Goal: Task Accomplishment & Management: Manage account settings

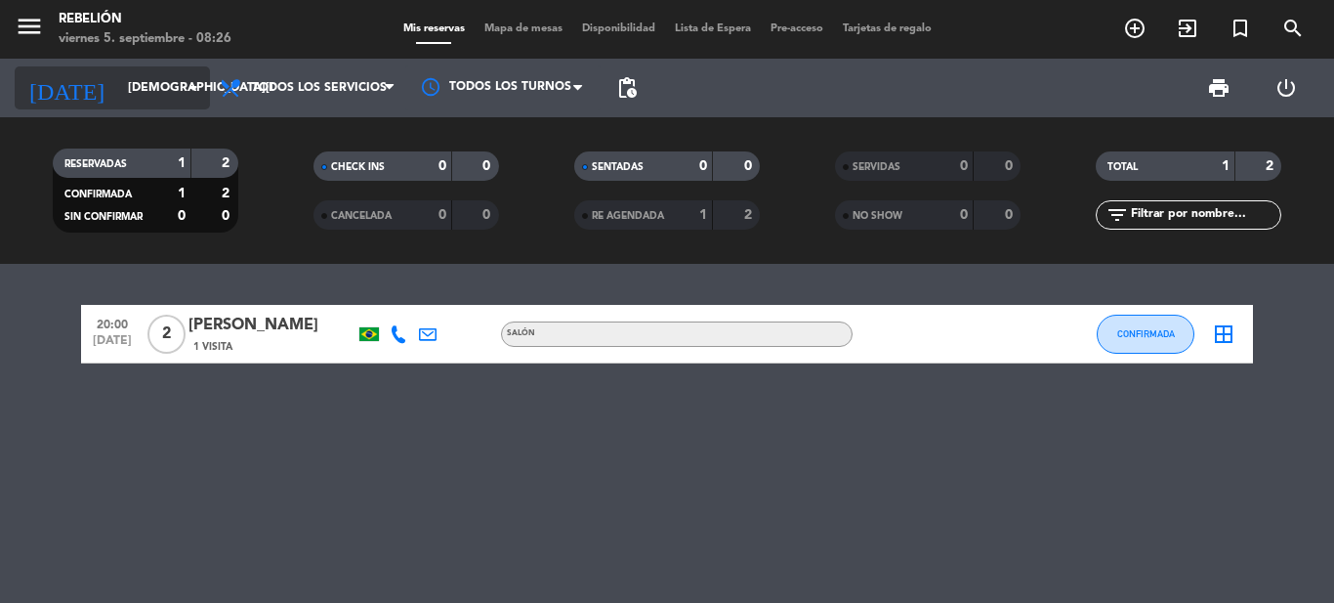
click at [165, 84] on input "[DEMOGRAPHIC_DATA][DATE]" at bounding box center [200, 87] width 165 height 33
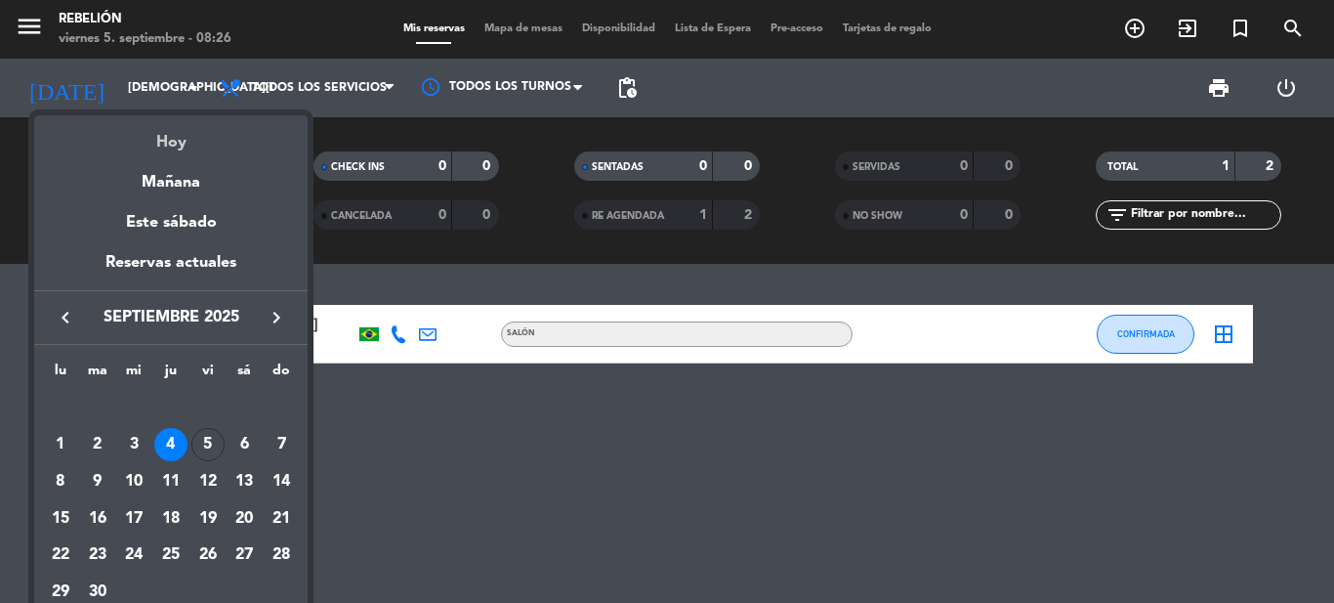
click at [190, 146] on div "Hoy" at bounding box center [170, 135] width 273 height 40
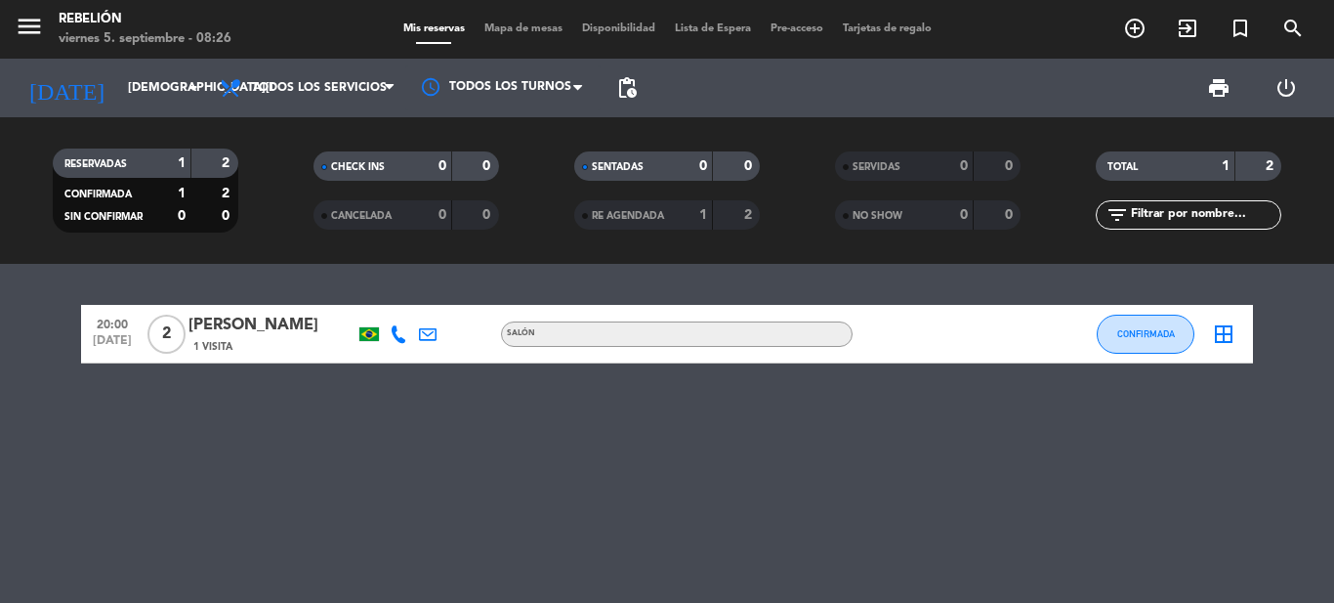
type input "[DATE]"
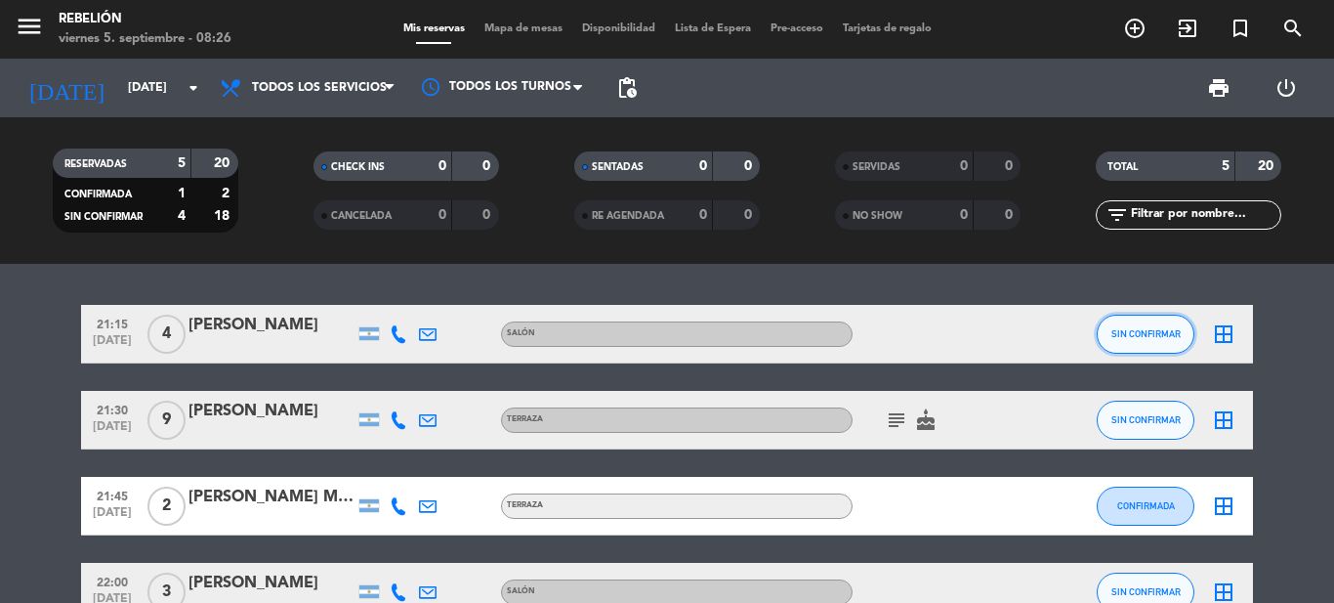
click at [1132, 334] on span "SIN CONFIRMAR" at bounding box center [1145, 333] width 69 height 11
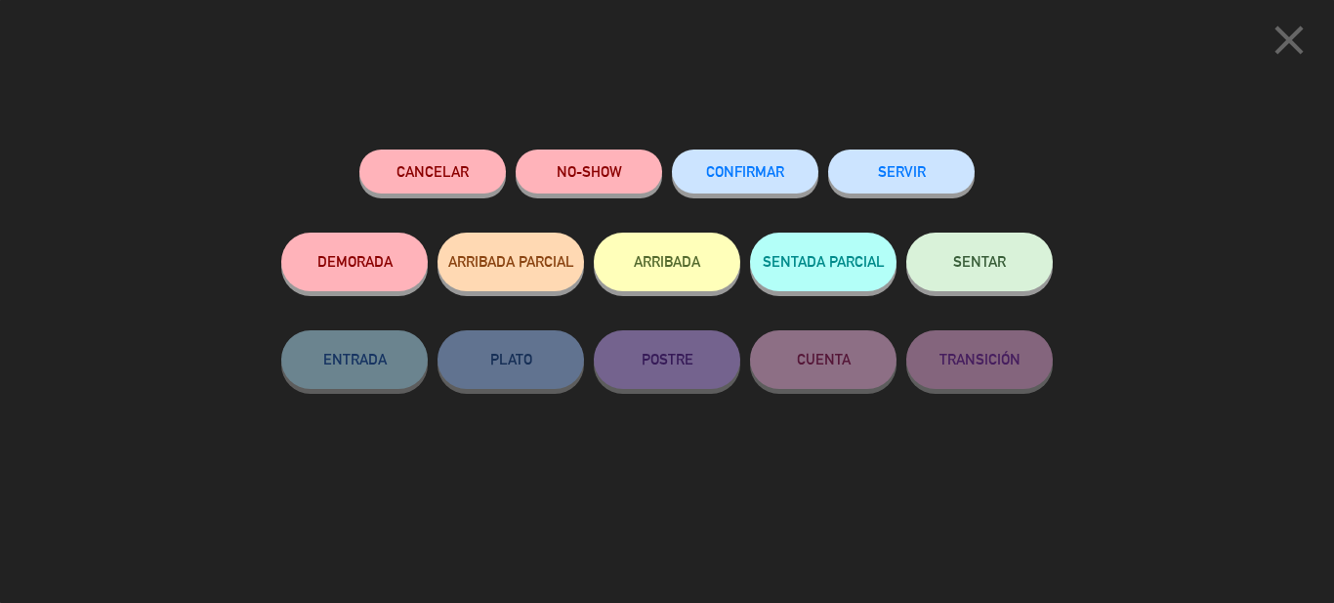
click at [774, 172] on span "CONFIRMAR" at bounding box center [745, 171] width 78 height 17
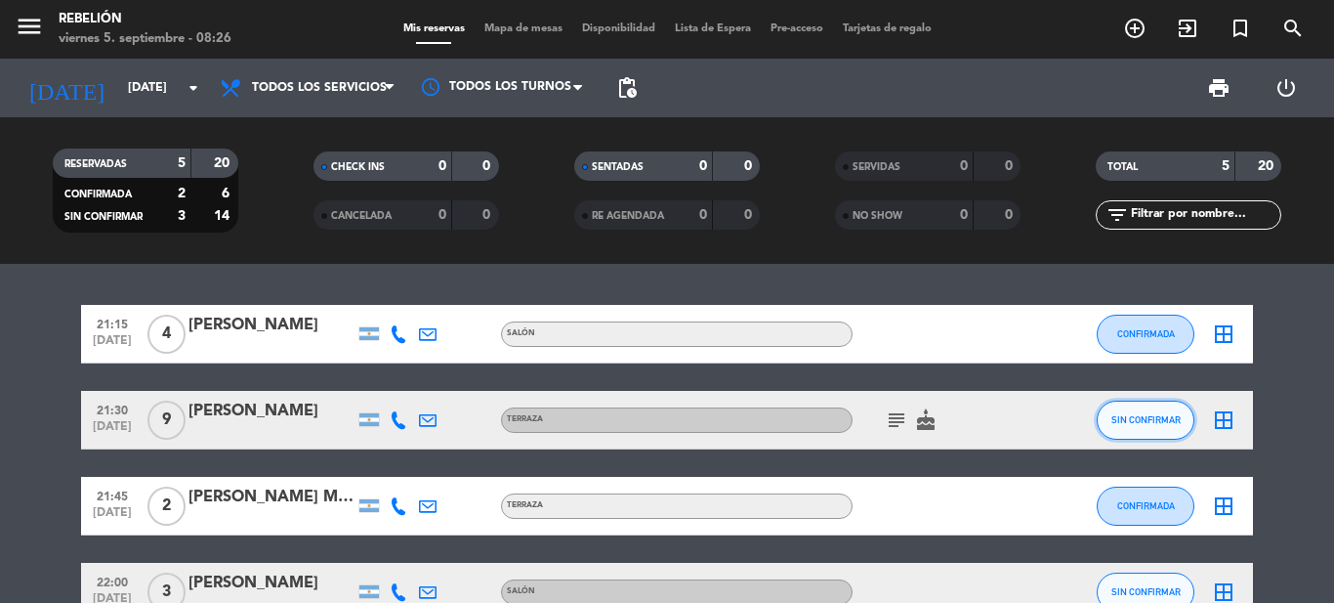
click at [1104, 414] on button "SIN CONFIRMAR" at bounding box center [1146, 419] width 98 height 39
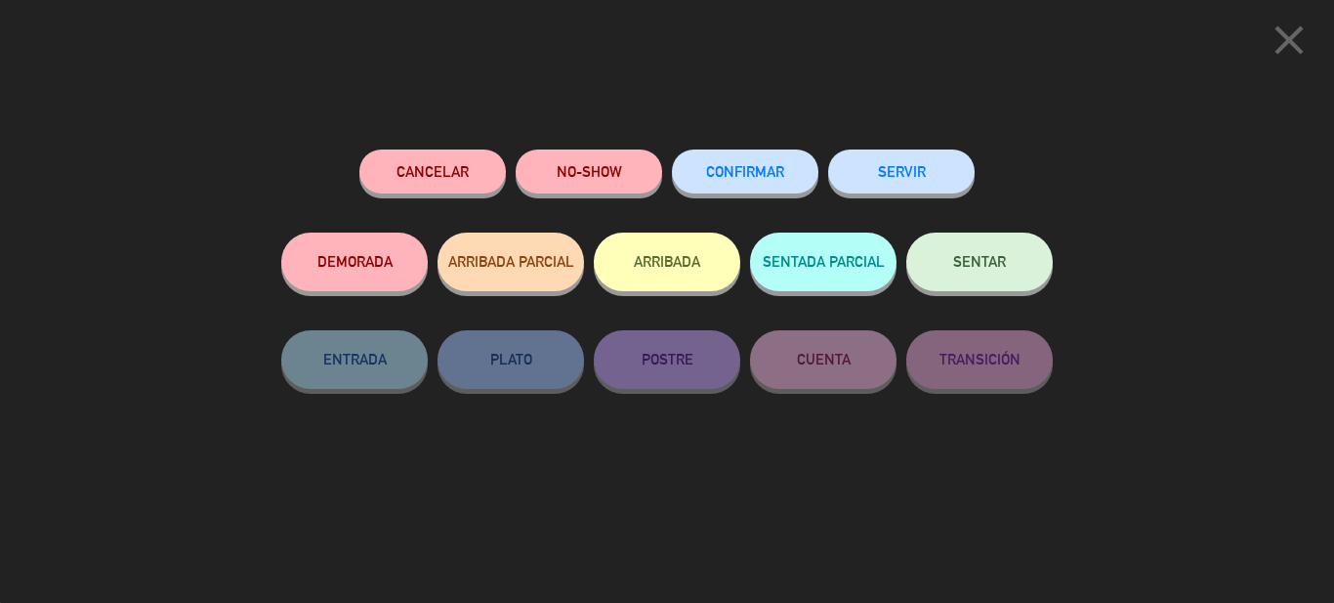
click at [774, 169] on span "CONFIRMAR" at bounding box center [745, 171] width 78 height 17
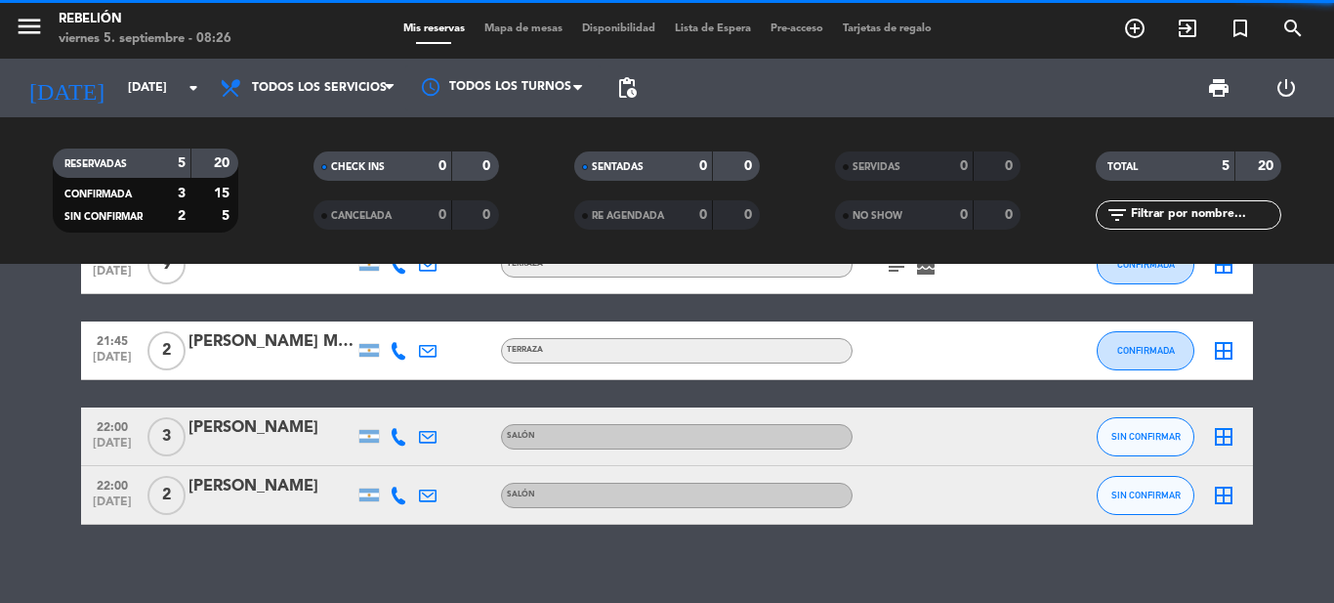
scroll to position [175, 0]
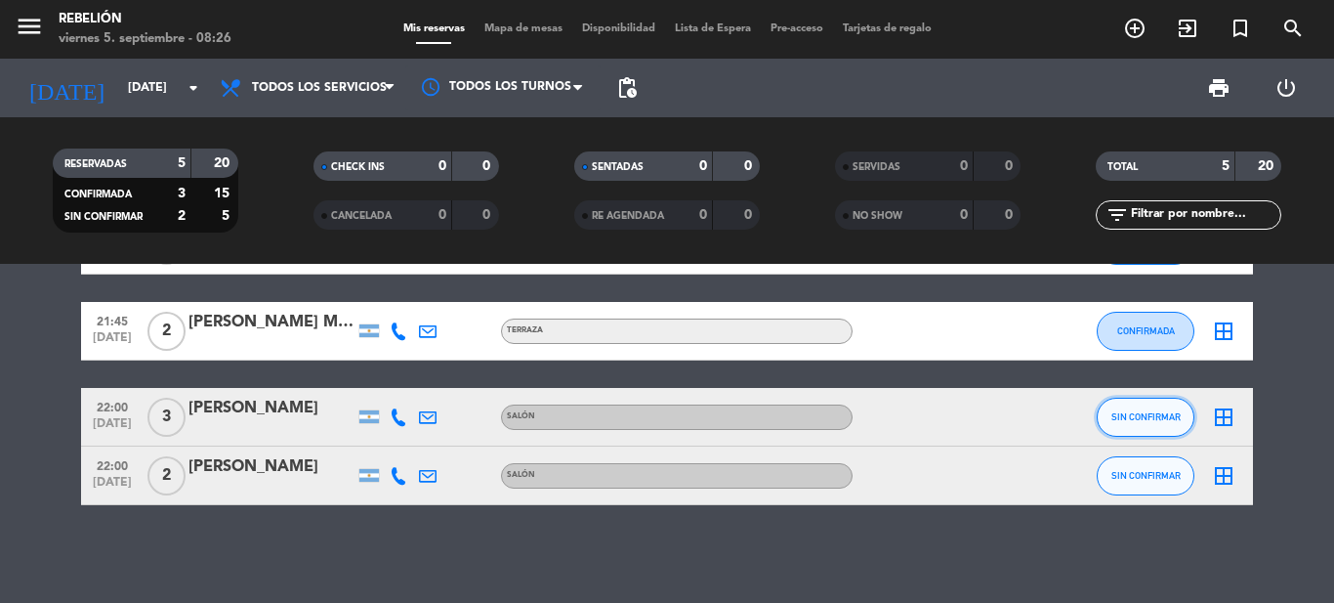
click at [1119, 422] on button "SIN CONFIRMAR" at bounding box center [1146, 416] width 98 height 39
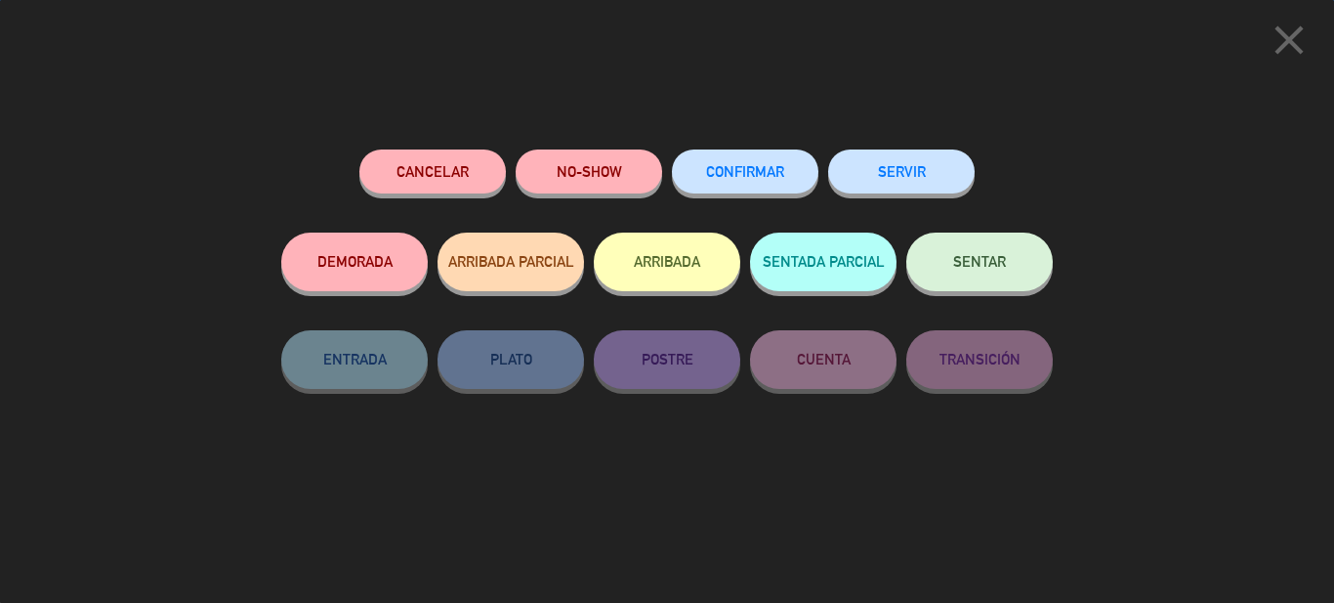
click at [768, 174] on span "CONFIRMAR" at bounding box center [745, 171] width 78 height 17
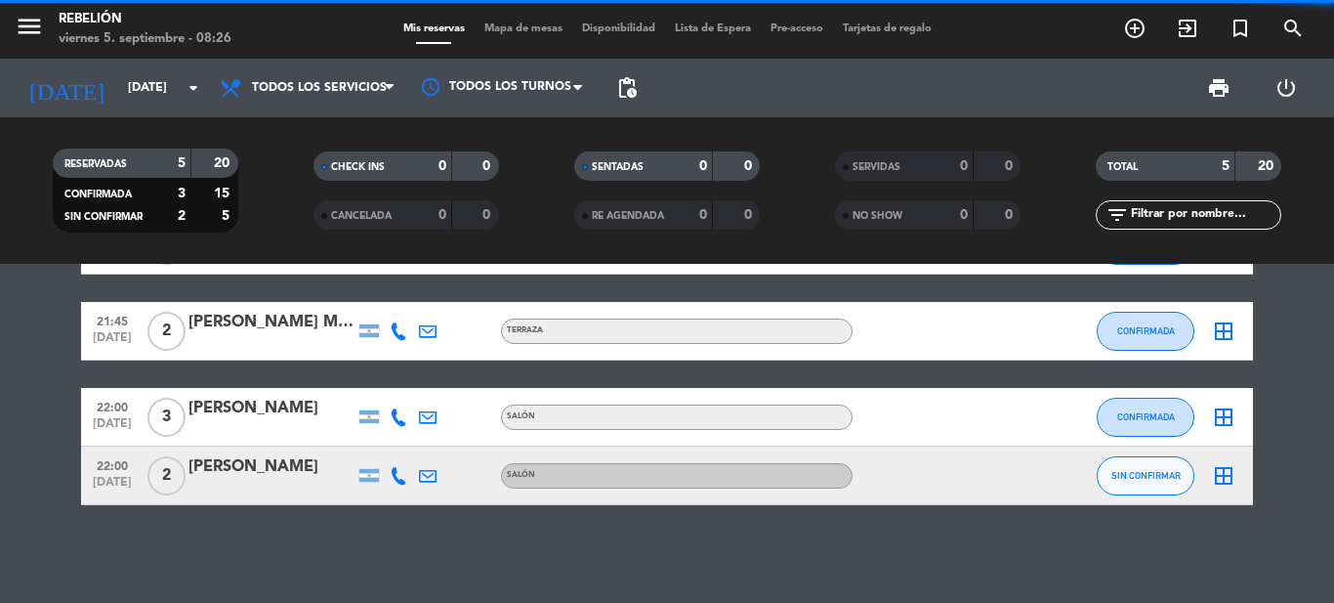
click at [1125, 451] on div "SIN CONFIRMAR" at bounding box center [1146, 475] width 98 height 58
click at [1137, 469] on button "SIN CONFIRMAR" at bounding box center [1146, 475] width 98 height 39
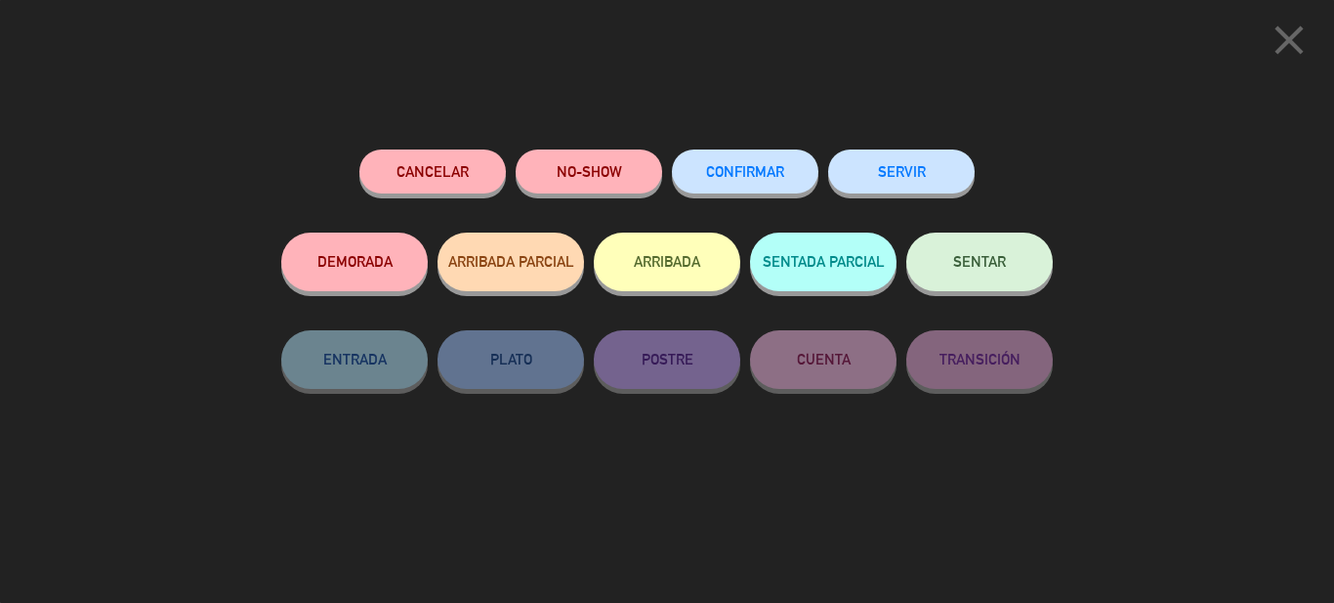
click at [777, 167] on span "CONFIRMAR" at bounding box center [745, 171] width 78 height 17
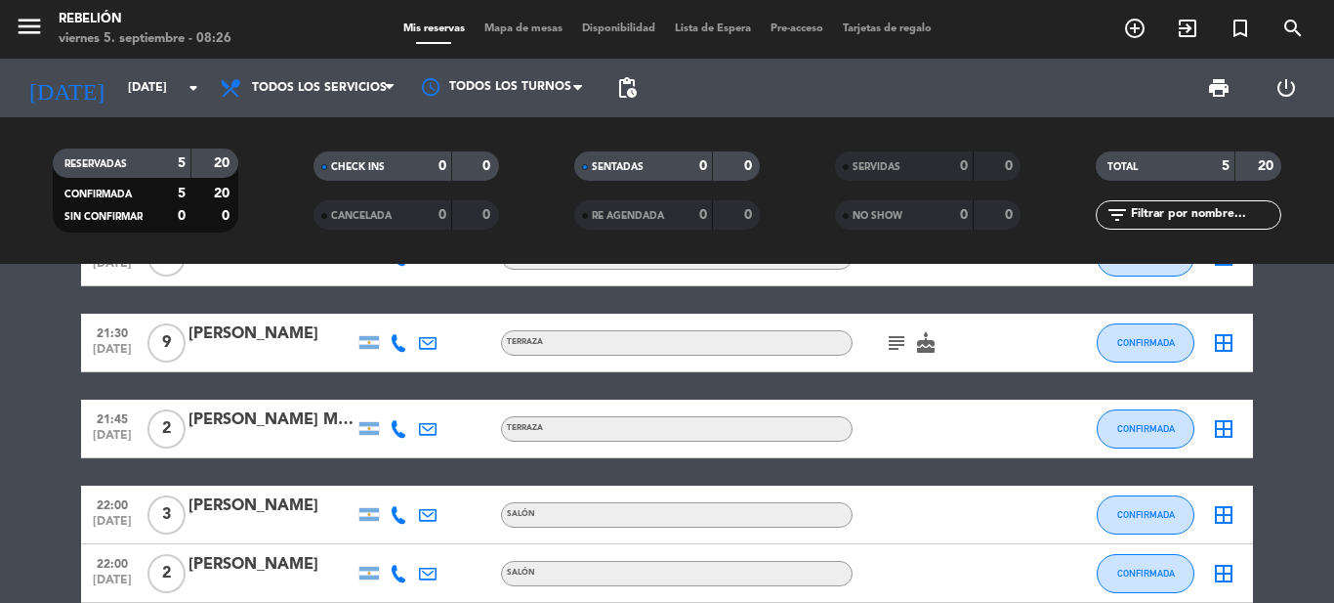
scroll to position [0, 0]
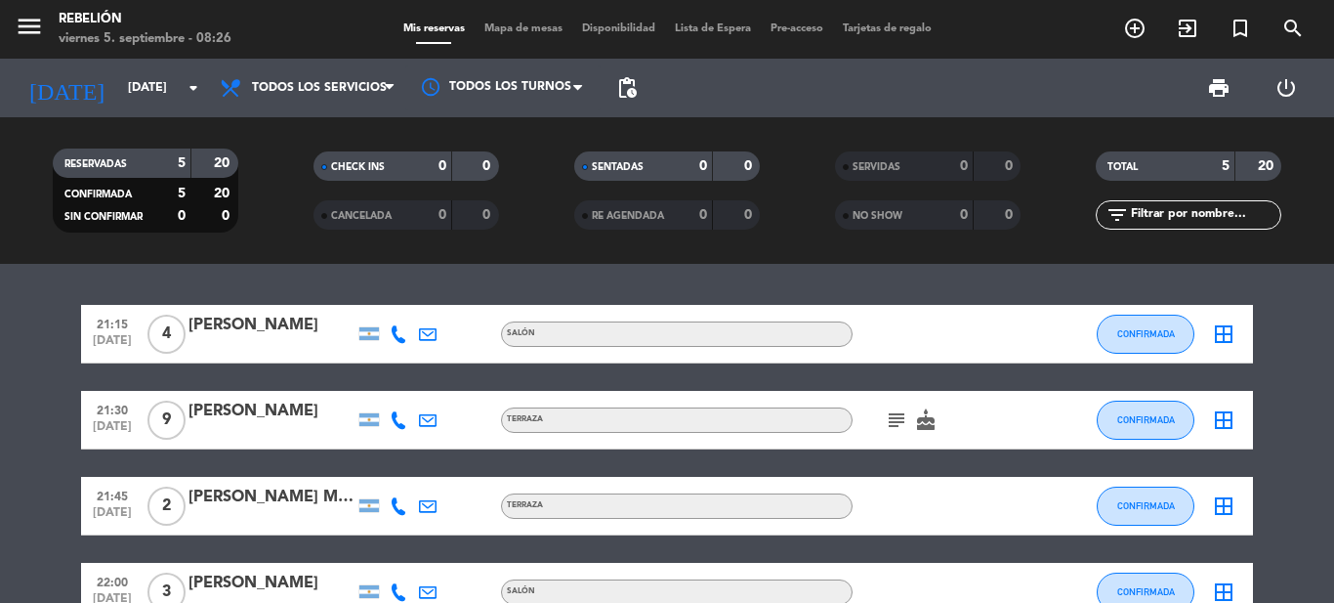
click at [886, 424] on icon "subject" at bounding box center [896, 419] width 23 height 23
